Goal: Task Accomplishment & Management: Use online tool/utility

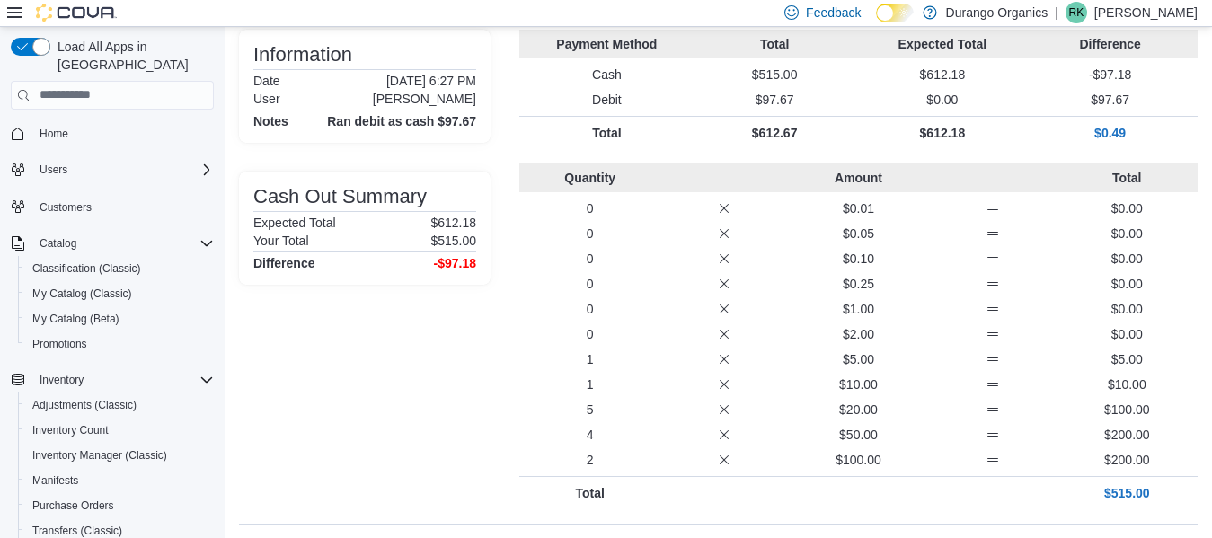
scroll to position [449, 0]
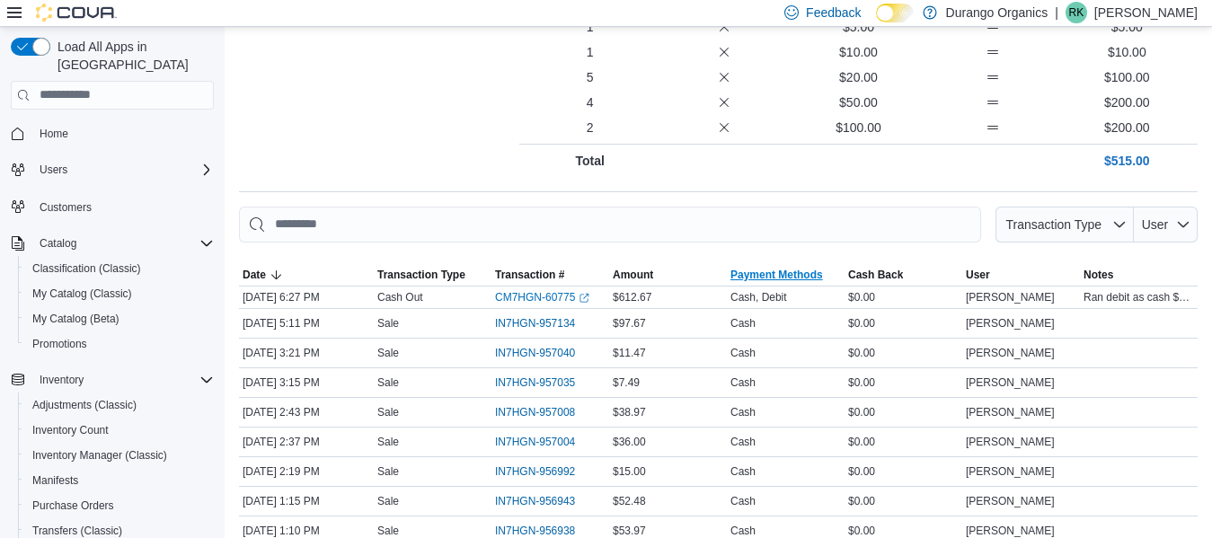
click at [765, 282] on span "Payment Methods" at bounding box center [786, 275] width 118 height 22
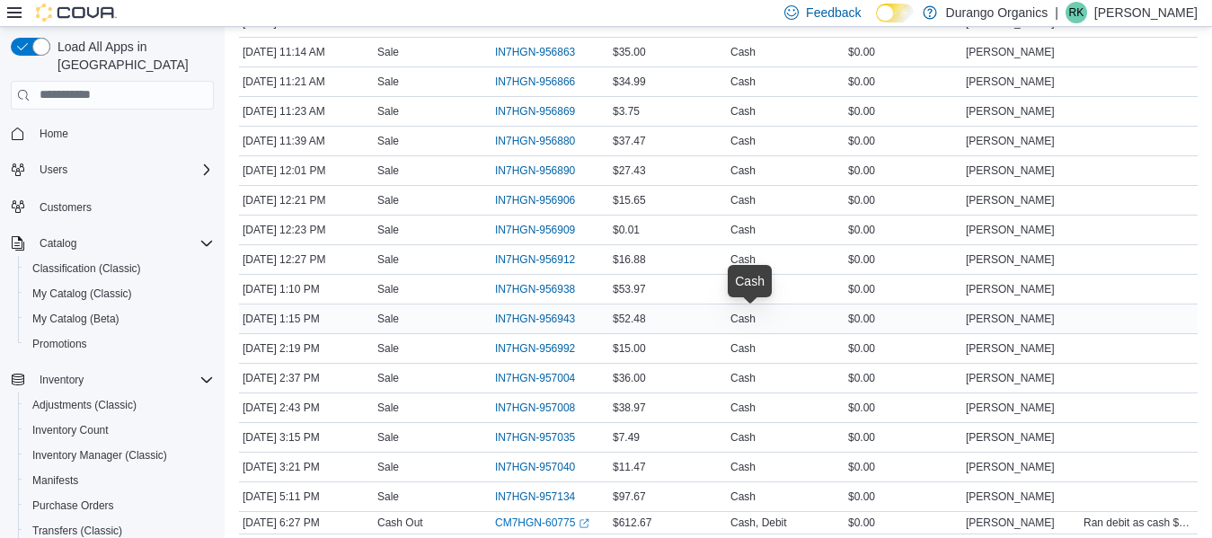
scroll to position [909, 0]
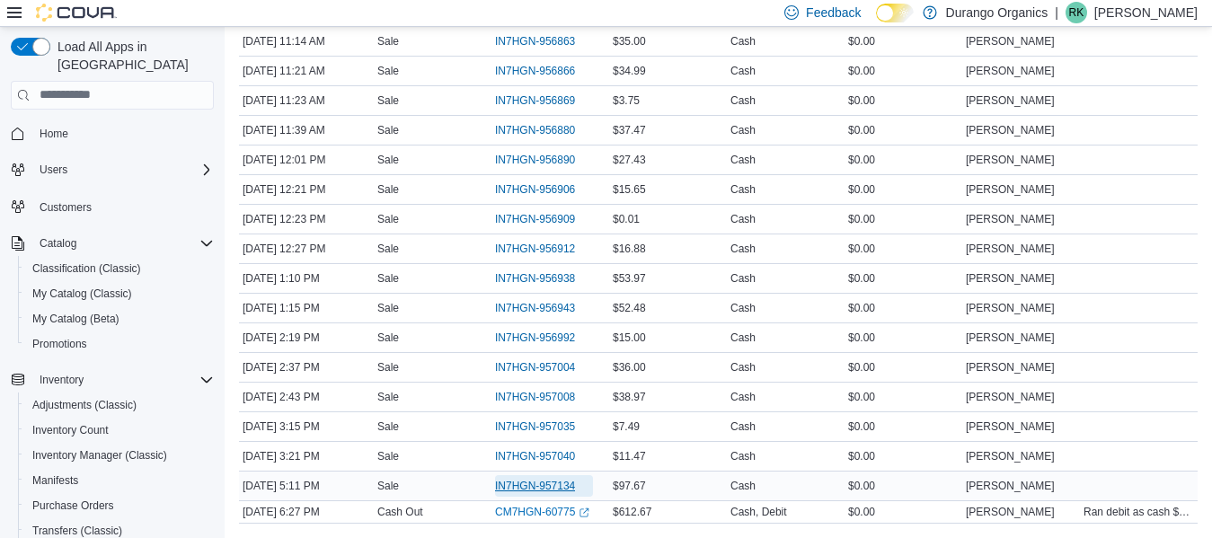
click at [527, 483] on span "IN7HGN-957134" at bounding box center [535, 486] width 80 height 14
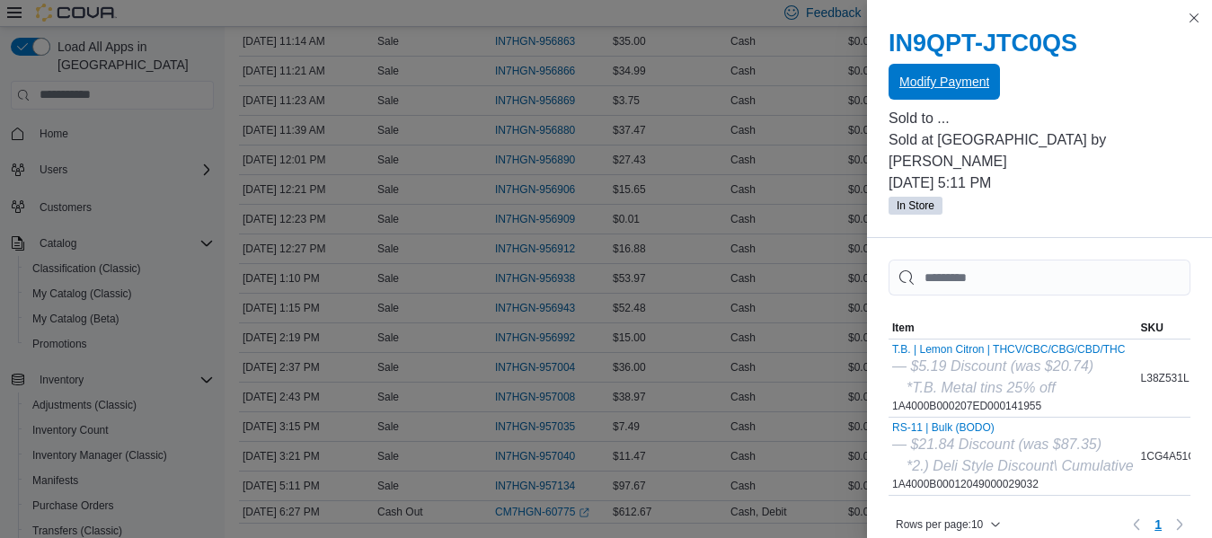
click at [942, 69] on span "Modify Payment" at bounding box center [944, 82] width 90 height 36
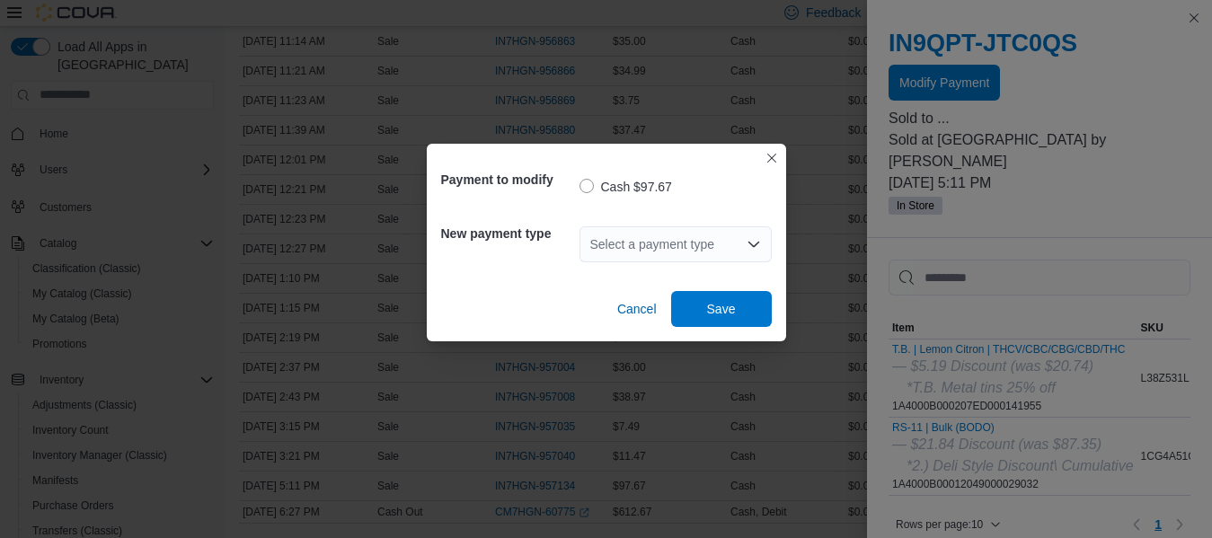
click at [628, 246] on div "Select a payment type" at bounding box center [676, 244] width 192 height 36
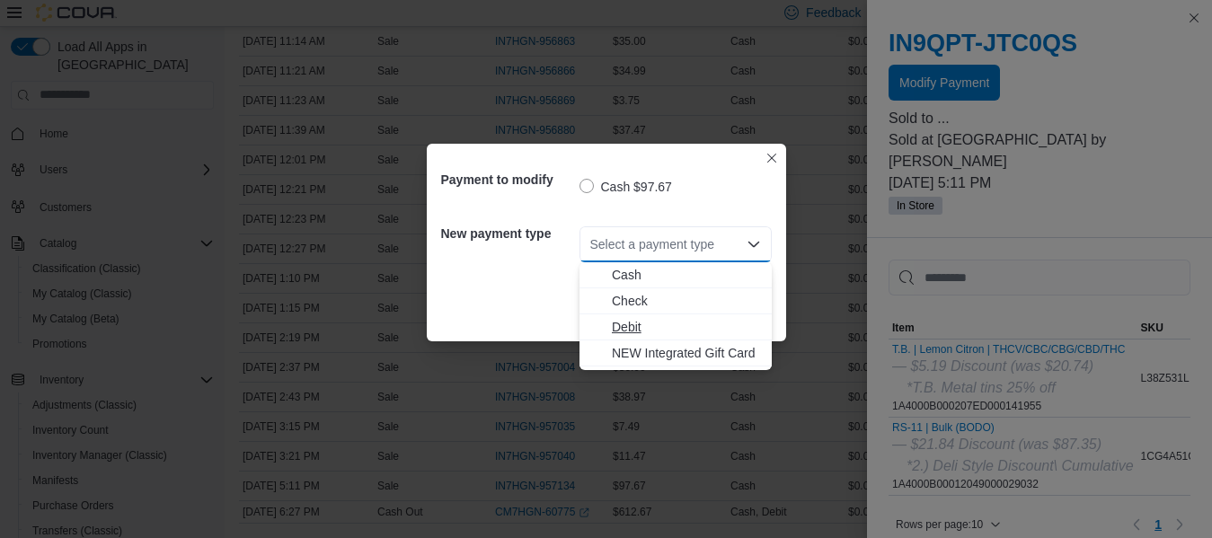
click at [615, 323] on span "Debit" at bounding box center [686, 327] width 149 height 18
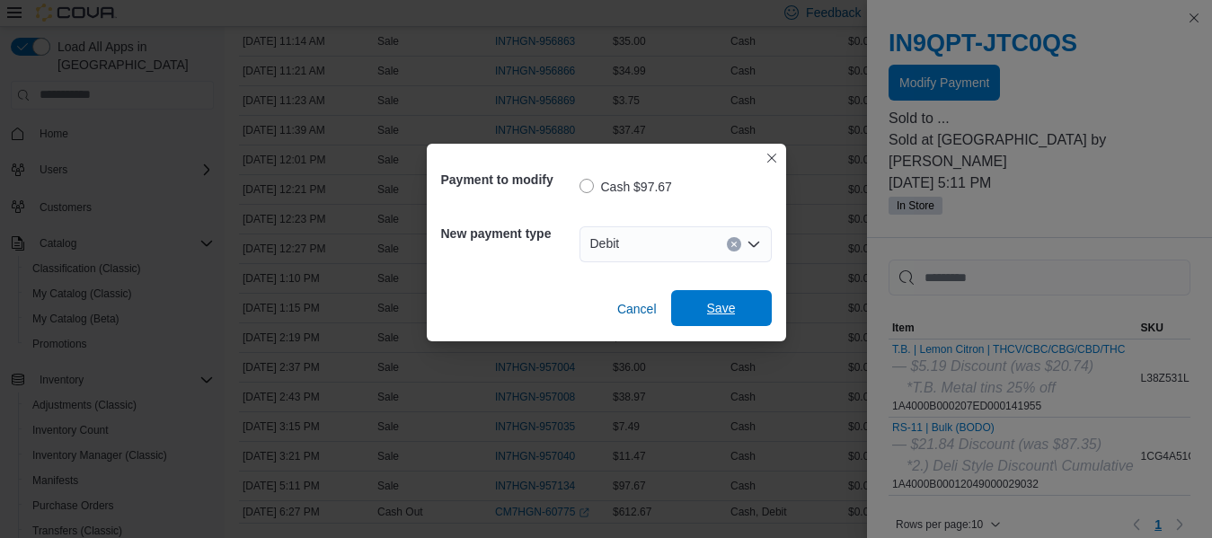
click at [738, 308] on span "Save" at bounding box center [721, 308] width 79 height 36
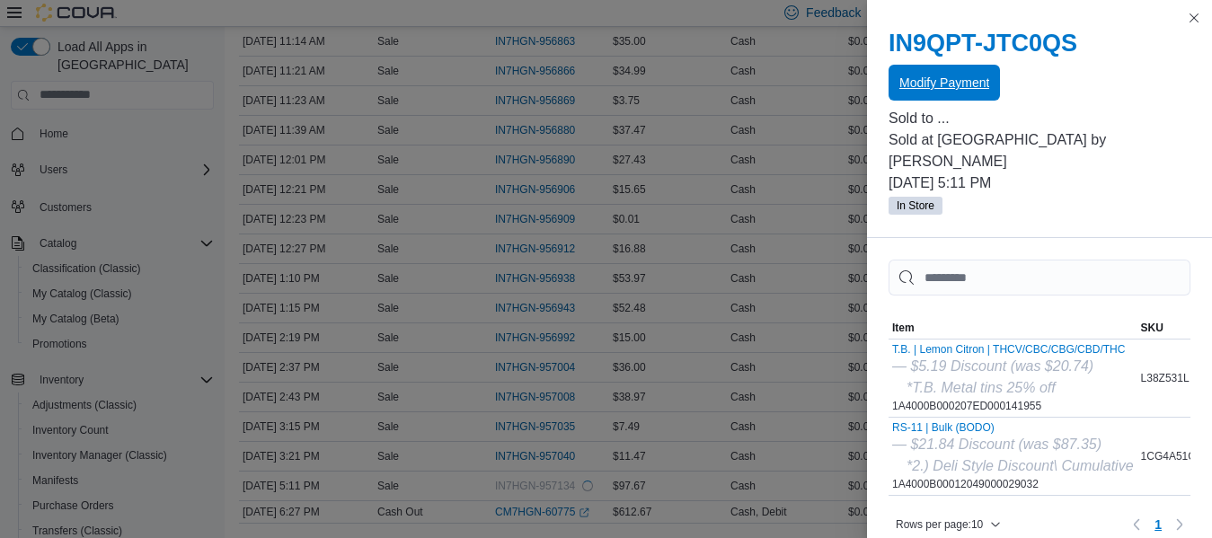
scroll to position [0, 0]
click at [1197, 17] on button "Close this dialog" at bounding box center [1194, 17] width 22 height 22
